Goal: Information Seeking & Learning: Check status

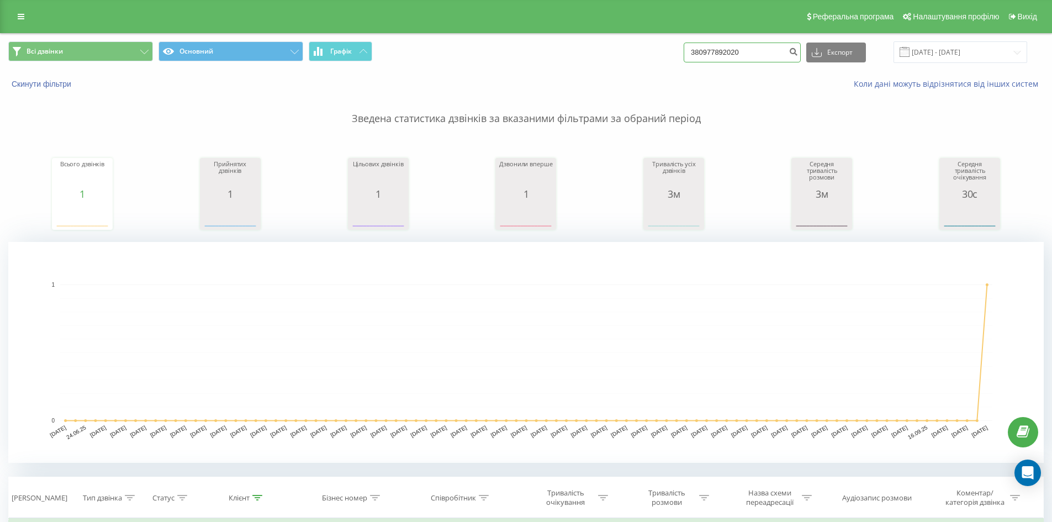
drag, startPoint x: 767, startPoint y: 46, endPoint x: 752, endPoint y: 54, distance: 16.8
click at [489, 16] on div "Реферальна програма Налаштування профілю Вихід Всі дзвінки Основний Графік 3809…" at bounding box center [526, 404] width 1052 height 808
paste input "689995249"
type input "380689995249"
click at [801, 58] on button "submit" at bounding box center [793, 53] width 15 height 20
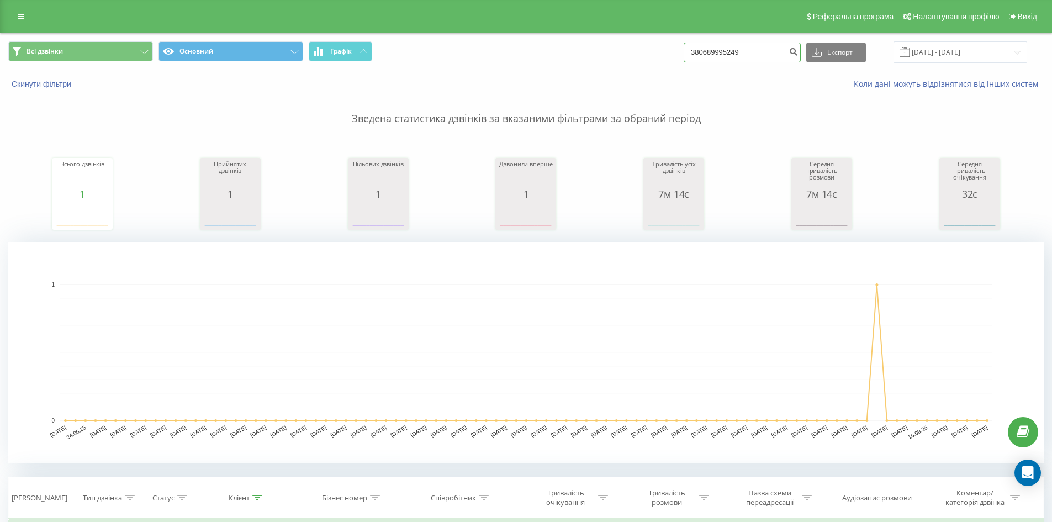
drag, startPoint x: 771, startPoint y: 49, endPoint x: 216, endPoint y: 24, distance: 555.2
click at [216, 24] on div "Реферальна програма Налаштування профілю Вихід Всі дзвінки Основний Графік 3806…" at bounding box center [526, 404] width 1052 height 808
click at [798, 54] on icon "submit" at bounding box center [793, 50] width 9 height 7
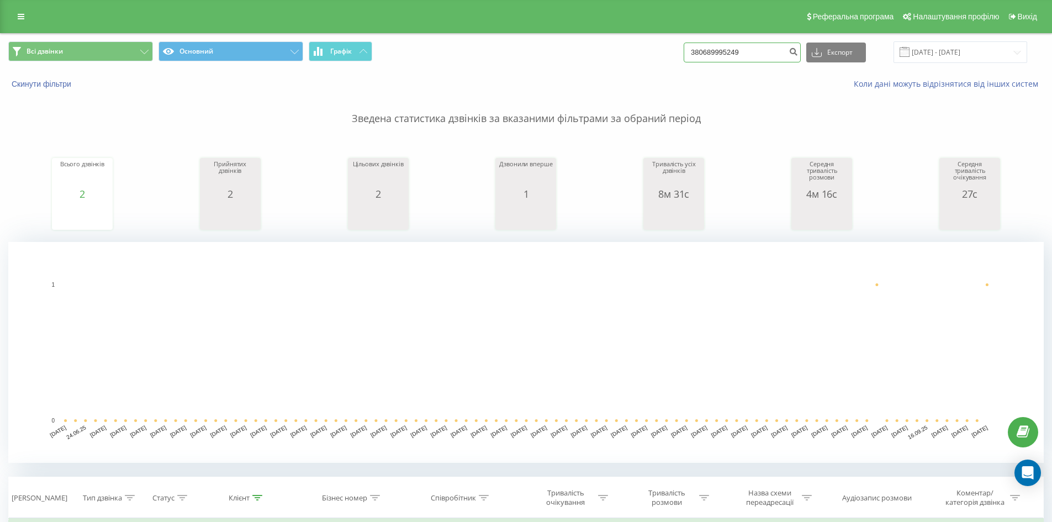
drag, startPoint x: 778, startPoint y: 51, endPoint x: 418, endPoint y: 59, distance: 359.7
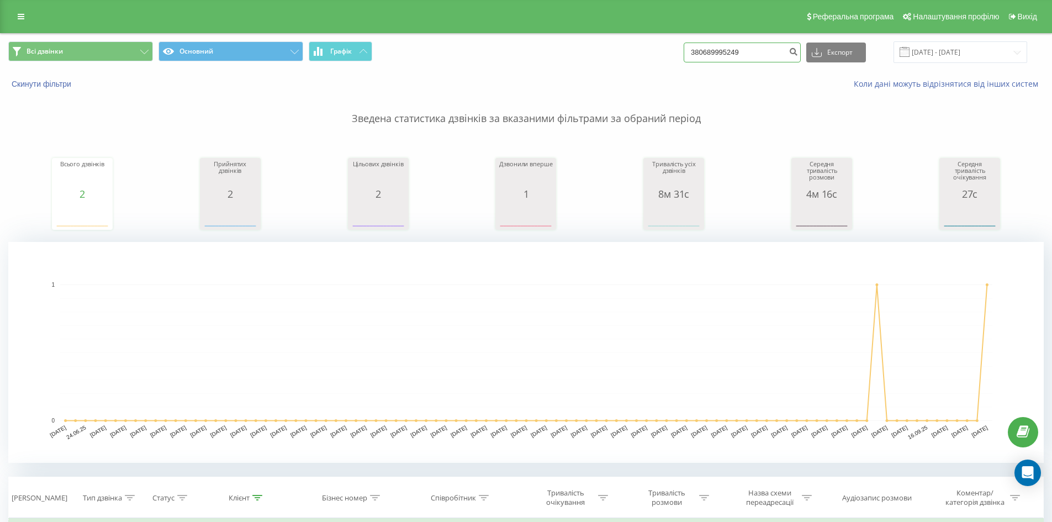
click at [418, 59] on div "Всі дзвінки Основний Графік 380689995249 Експорт .csv .xls .xlsx 22.06.2025 - 2…" at bounding box center [526, 52] width 1036 height 22
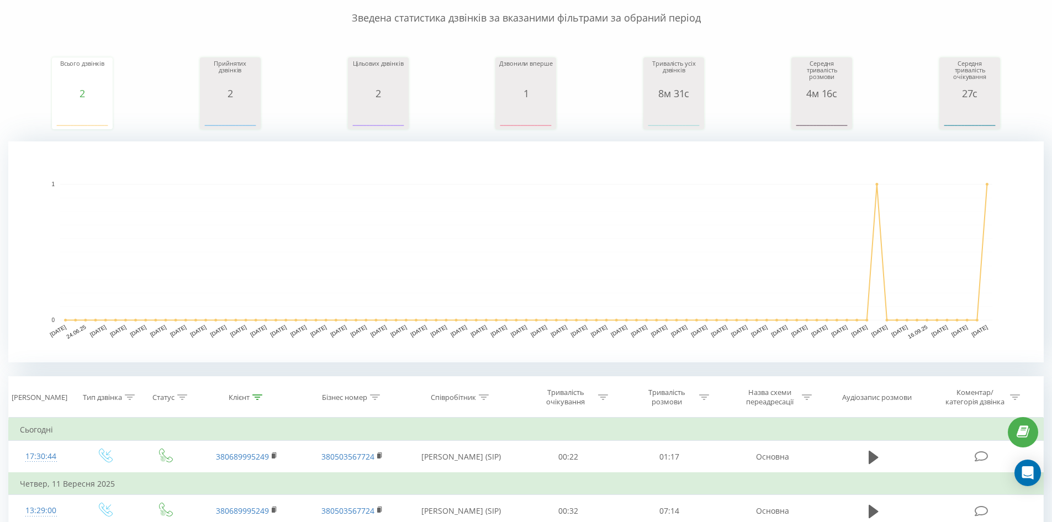
scroll to position [221, 0]
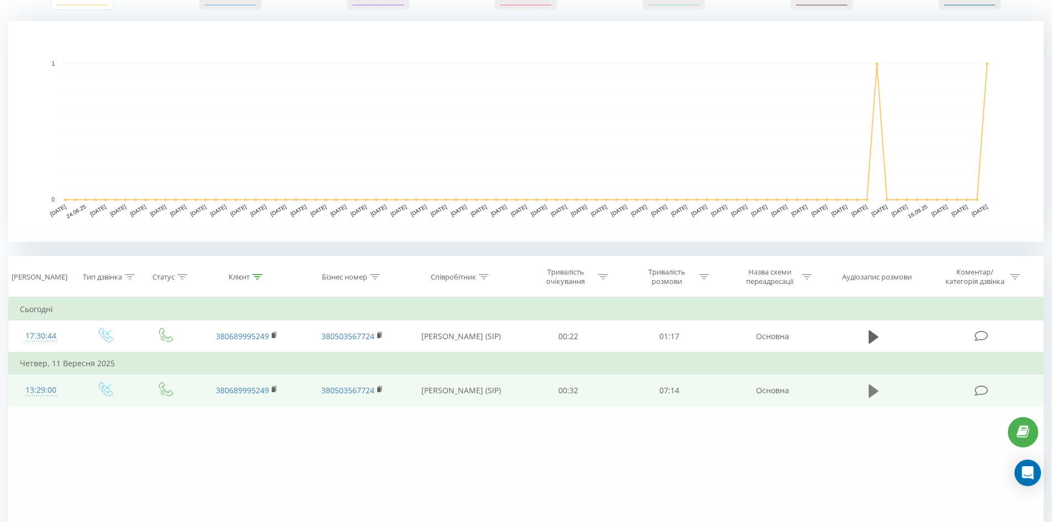
click at [868, 394] on button at bounding box center [874, 391] width 17 height 17
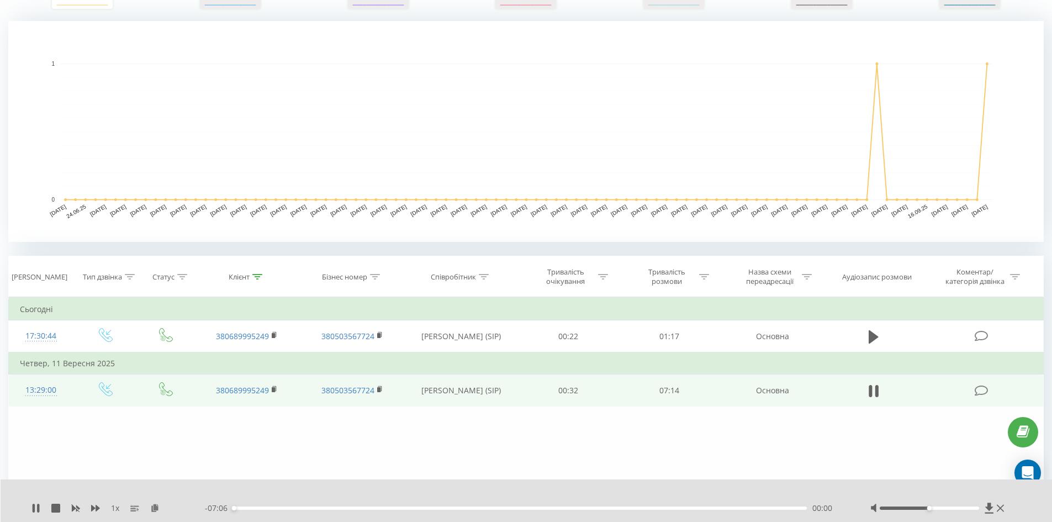
click at [244, 509] on div "00:00" at bounding box center [520, 508] width 575 height 3
click at [301, 510] on div "- 06:58 00:08 00:08" at bounding box center [524, 508] width 638 height 11
click at [93, 507] on icon at bounding box center [95, 508] width 9 height 7
click at [93, 509] on icon at bounding box center [95, 508] width 9 height 7
click at [876, 393] on icon at bounding box center [876, 391] width 3 height 12
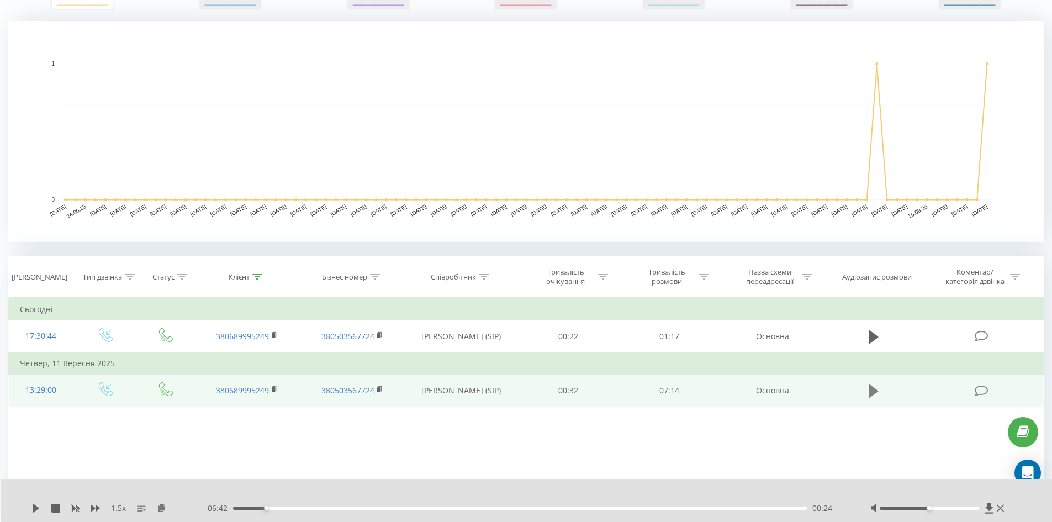
click at [869, 394] on icon at bounding box center [874, 390] width 10 height 15
click at [873, 394] on icon at bounding box center [874, 390] width 10 height 15
click at [953, 508] on div at bounding box center [929, 508] width 99 height 3
click at [875, 394] on icon at bounding box center [874, 390] width 10 height 13
click at [869, 393] on icon at bounding box center [870, 391] width 3 height 12
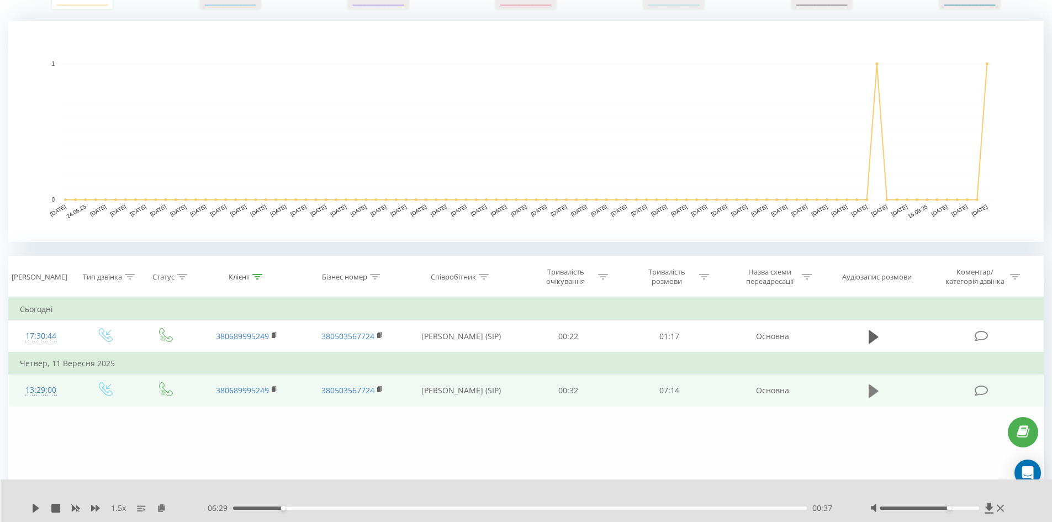
click at [871, 389] on icon at bounding box center [874, 390] width 10 height 13
click at [879, 393] on button at bounding box center [874, 391] width 17 height 17
click at [869, 398] on icon at bounding box center [874, 390] width 10 height 15
click at [872, 391] on icon at bounding box center [874, 390] width 10 height 15
drag, startPoint x: 955, startPoint y: 436, endPoint x: 944, endPoint y: 418, distance: 21.3
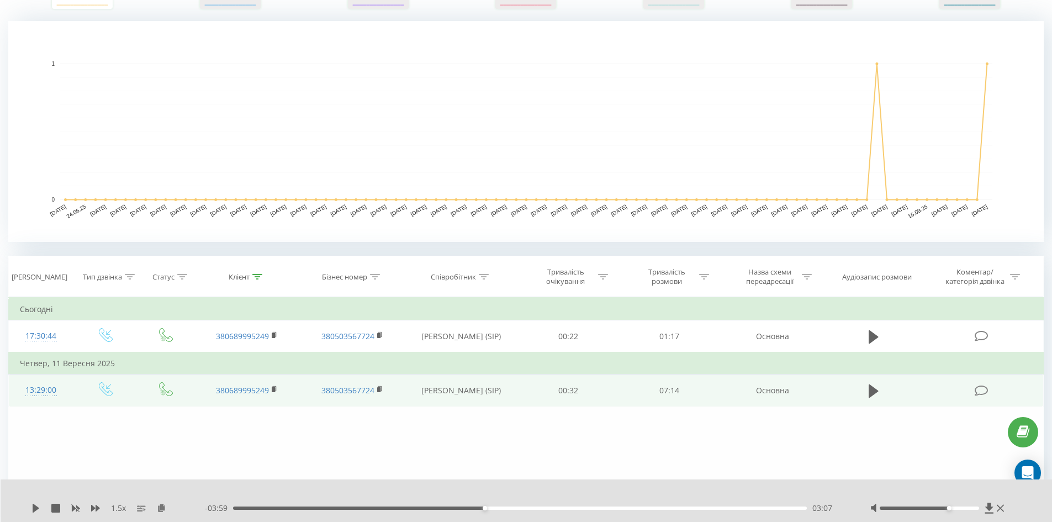
click at [955, 436] on div "Фільтрувати за умовою Дорівнює Введіть значення Скасувати OK Фільтрувати за умо…" at bounding box center [526, 421] width 1036 height 249
click at [873, 392] on icon at bounding box center [874, 390] width 10 height 13
click at [867, 390] on button at bounding box center [874, 391] width 17 height 17
click at [875, 396] on icon at bounding box center [874, 390] width 10 height 15
click at [873, 392] on icon at bounding box center [874, 390] width 10 height 15
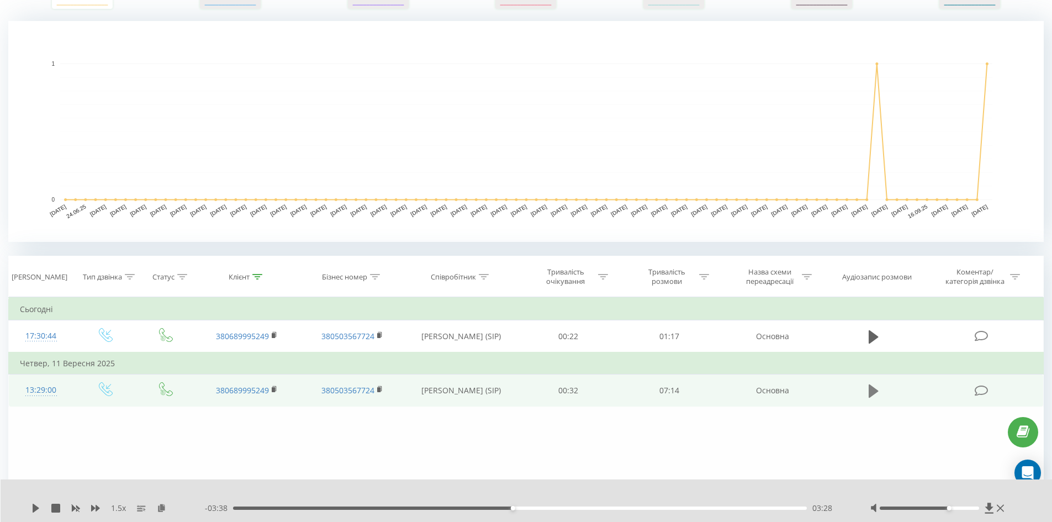
click at [877, 391] on icon at bounding box center [874, 390] width 10 height 13
click at [882, 397] on button at bounding box center [874, 391] width 17 height 17
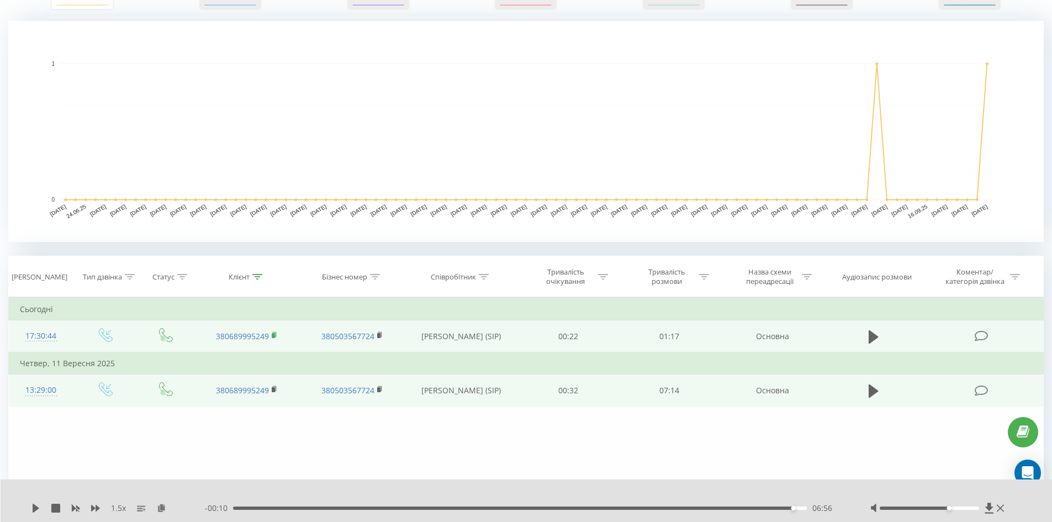
click at [273, 335] on rect at bounding box center [273, 335] width 3 height 5
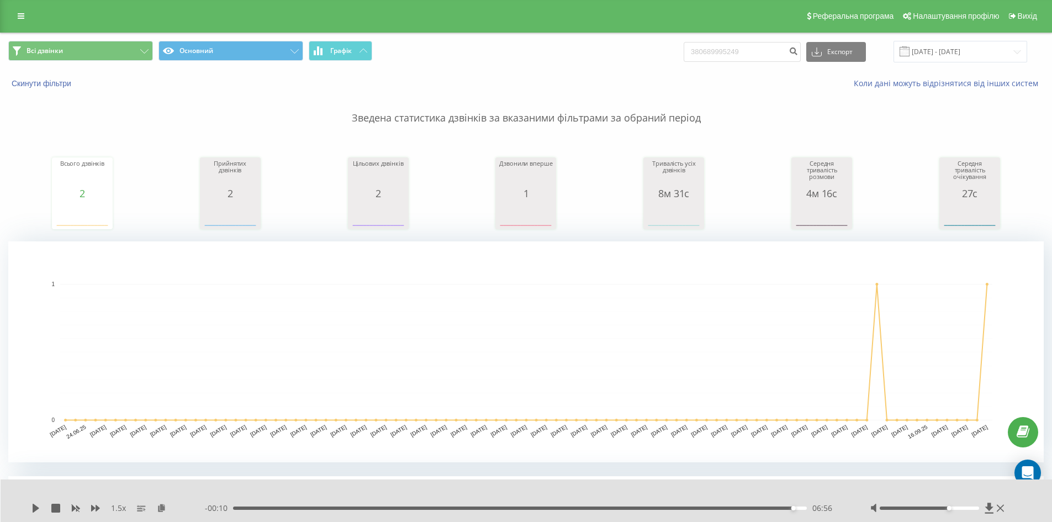
scroll to position [0, 0]
